Goal: Task Accomplishment & Management: Manage account settings

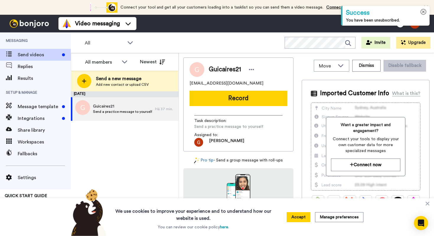
click at [423, 10] on icon at bounding box center [423, 12] width 6 height 6
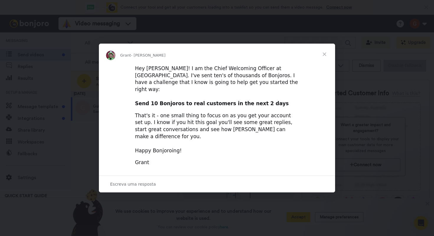
click at [327, 60] on span "Fechar" at bounding box center [324, 54] width 21 height 21
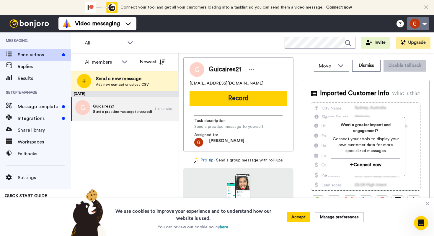
click at [413, 24] on button at bounding box center [418, 23] width 22 height 13
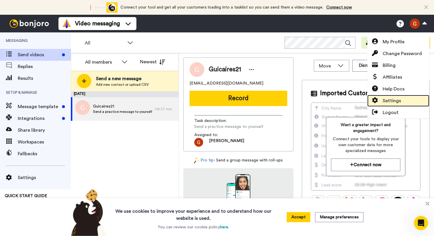
click at [397, 103] on span "Settings" at bounding box center [391, 100] width 18 height 7
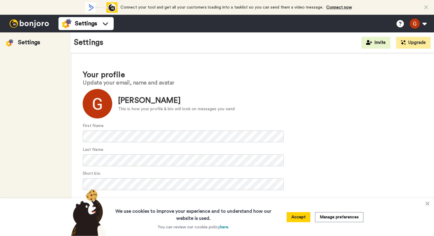
scroll to position [7, 0]
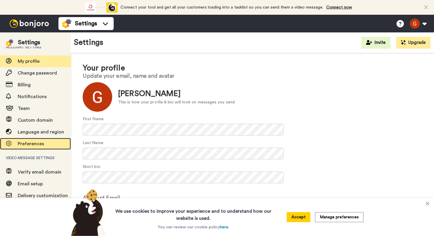
click at [23, 144] on span "Preferences" at bounding box center [31, 144] width 26 height 5
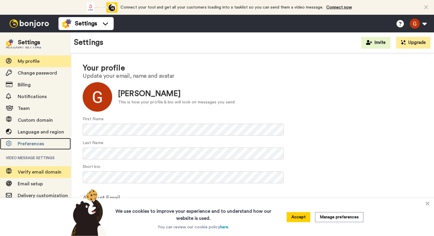
scroll to position [36, 0]
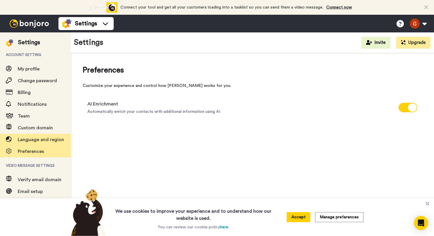
scroll to position [36, 0]
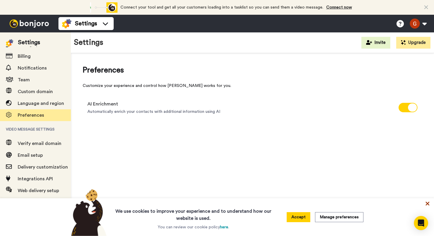
click at [428, 204] on icon at bounding box center [427, 204] width 6 height 6
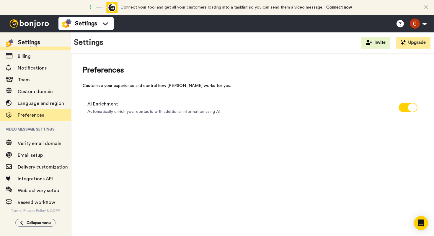
scroll to position [0, 0]
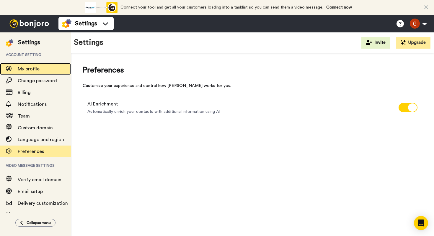
click at [36, 68] on span "My profile" at bounding box center [29, 69] width 22 height 5
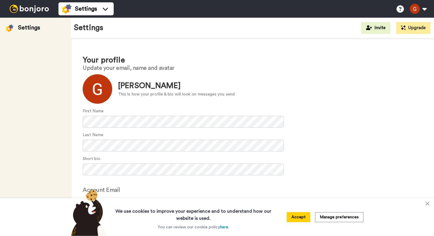
scroll to position [7, 0]
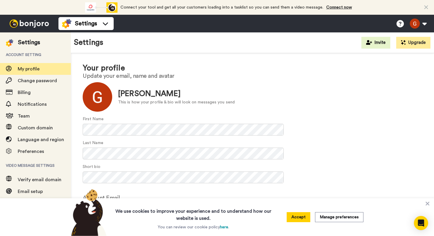
click at [301, 219] on button "Accept" at bounding box center [299, 217] width 24 height 10
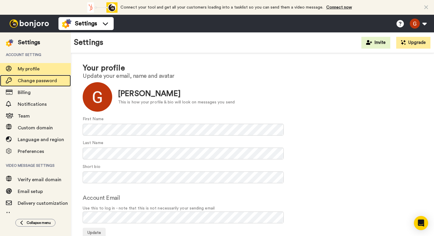
click at [38, 81] on span "Change password" at bounding box center [37, 80] width 39 height 5
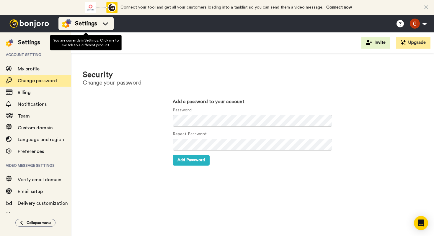
click at [100, 26] on div "Settings" at bounding box center [86, 23] width 48 height 9
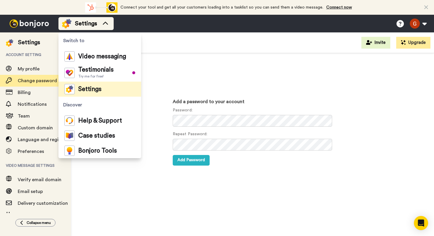
click at [100, 26] on div "Settings" at bounding box center [86, 23] width 48 height 9
